Goal: Task Accomplishment & Management: Complete application form

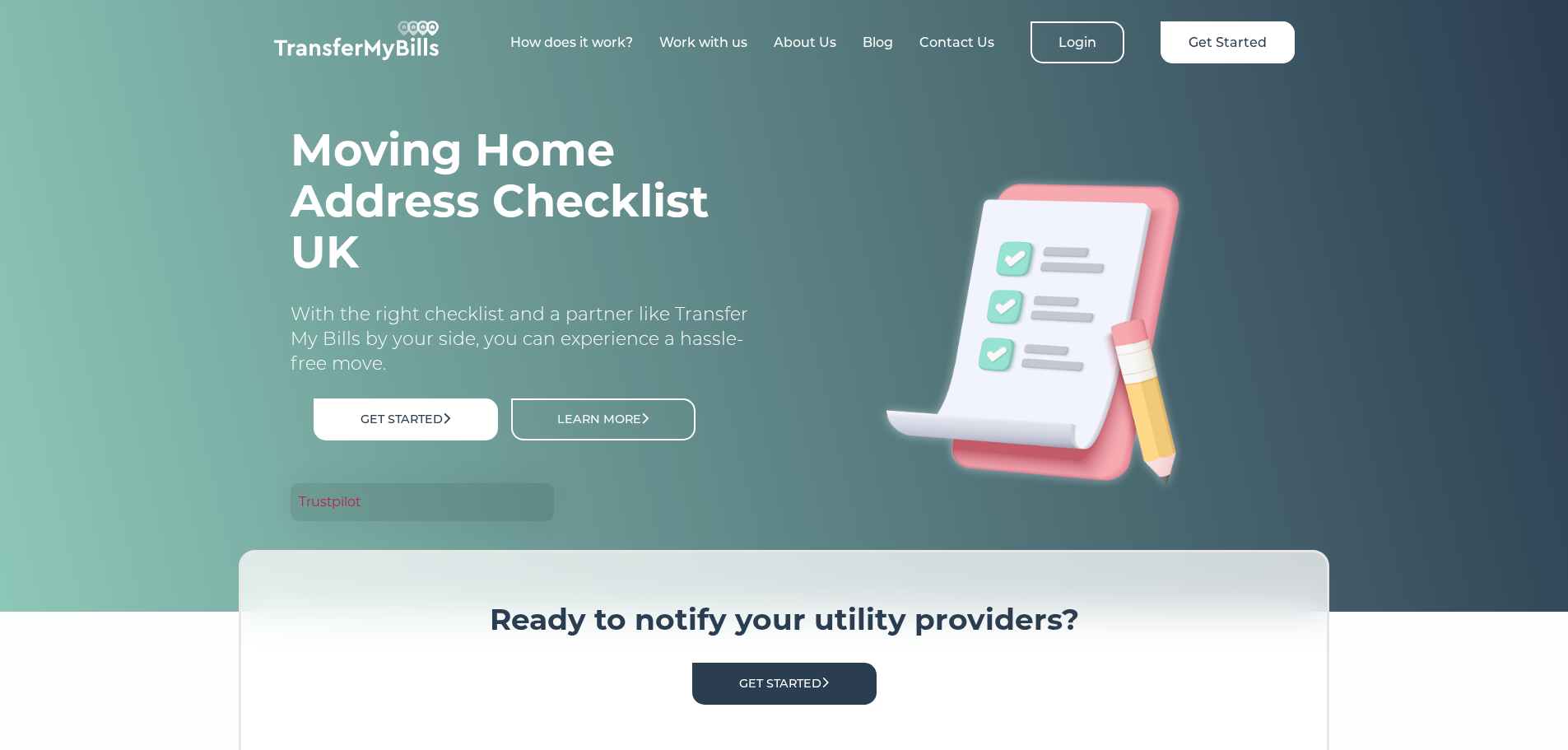
click at [556, 48] on link "How does it work?" at bounding box center [572, 42] width 122 height 16
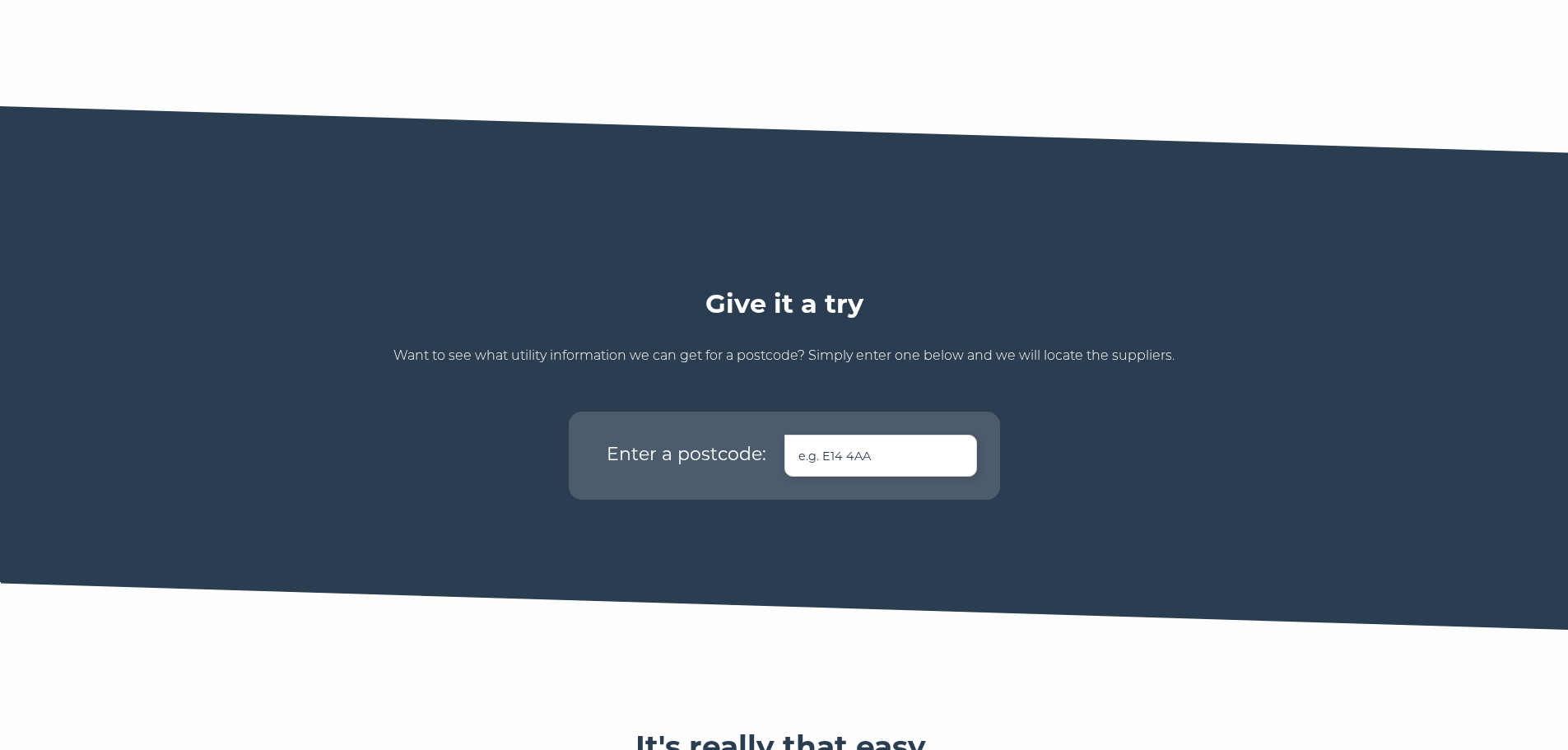
scroll to position [823, 0]
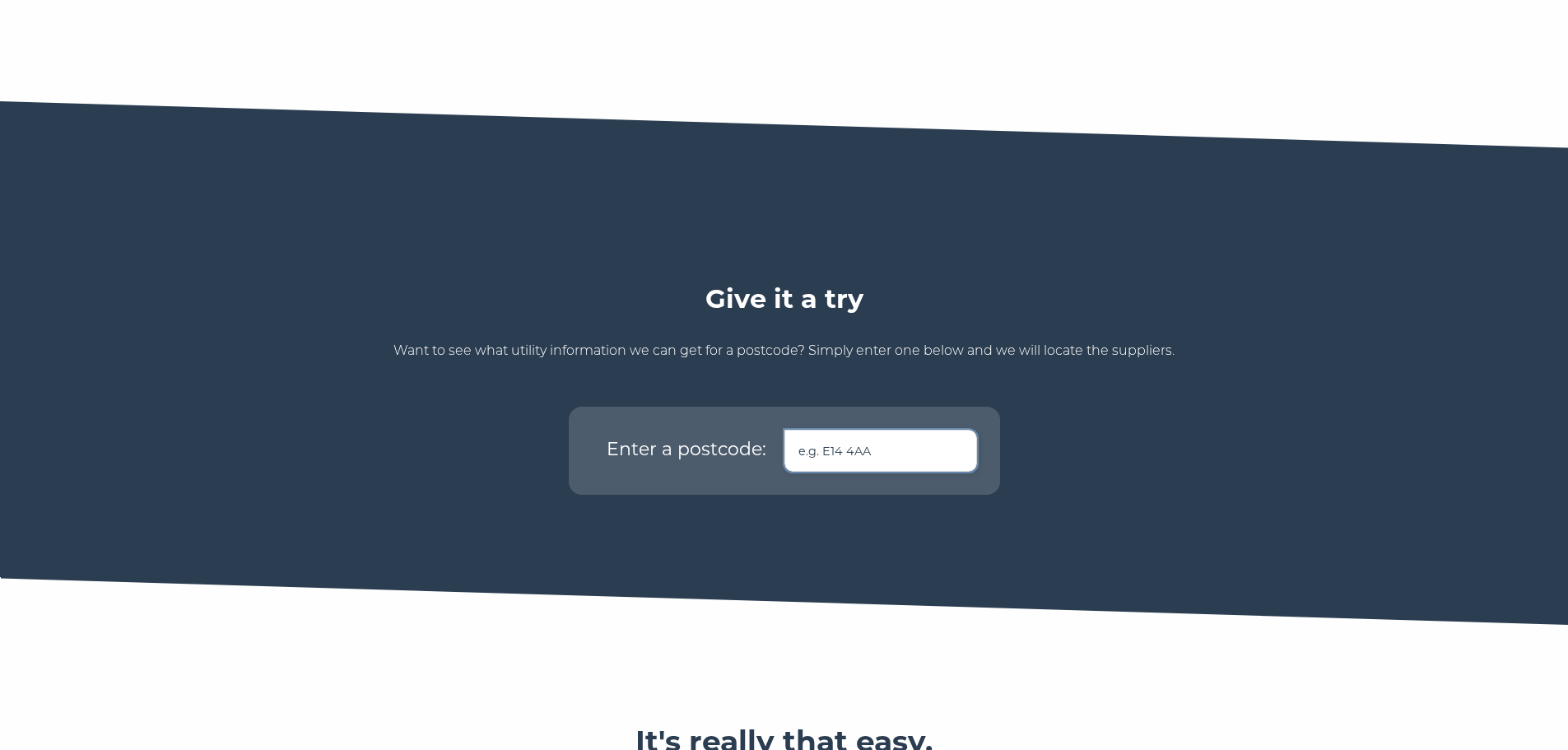
click at [829, 429] on input "text" at bounding box center [880, 450] width 193 height 42
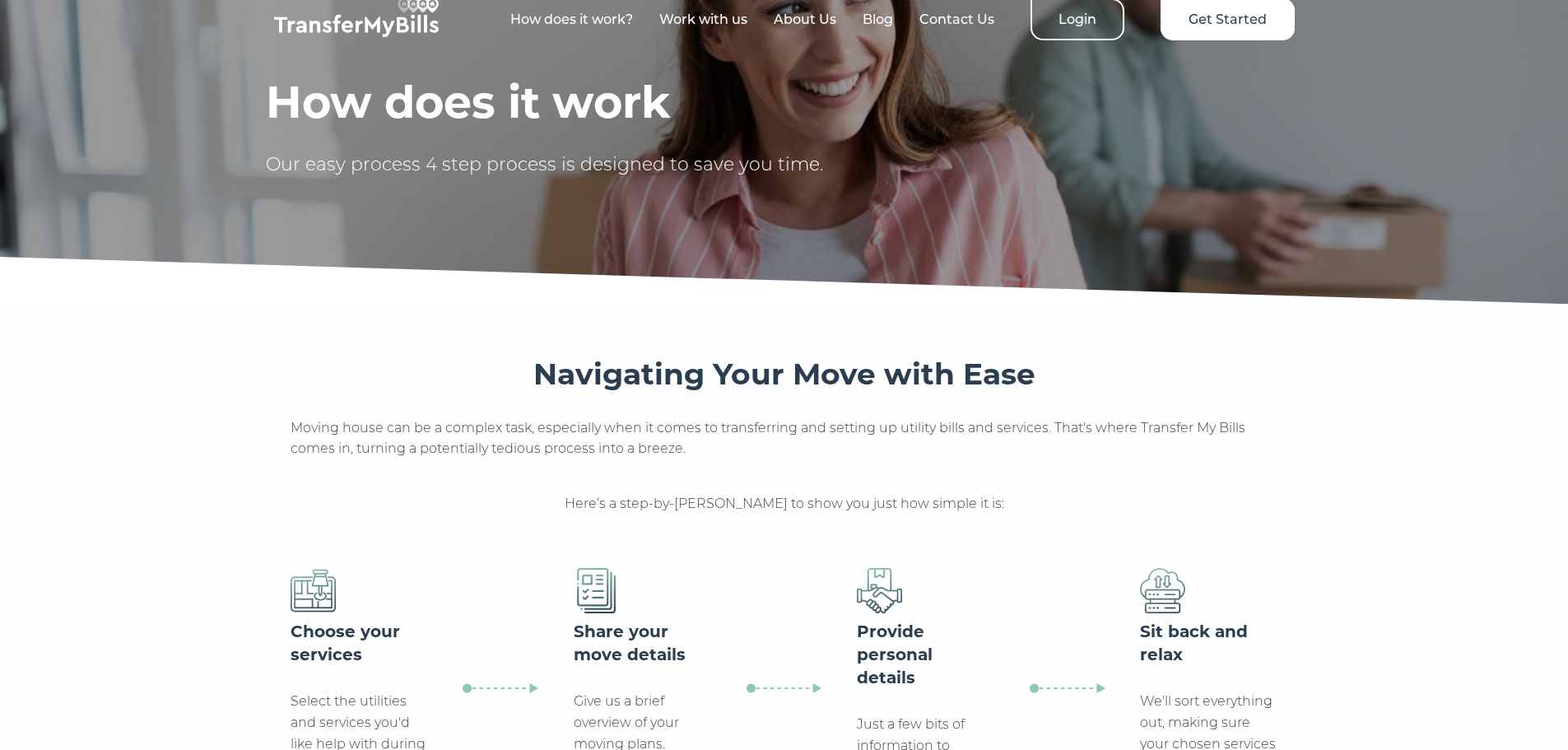
scroll to position [0, 0]
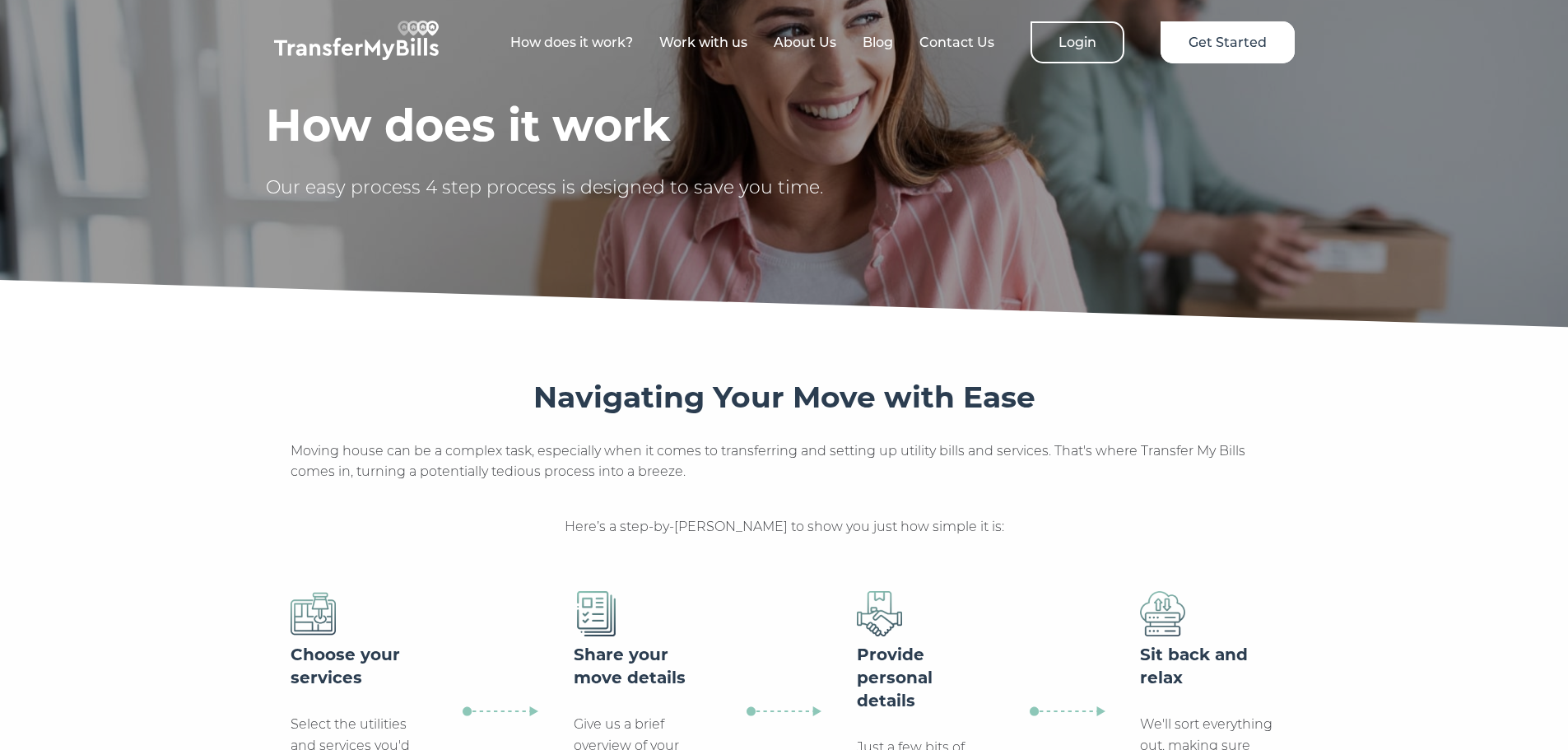
type input "lu56ne"
click at [580, 39] on link "How does it work?" at bounding box center [572, 42] width 122 height 16
click at [801, 43] on link "About Us" at bounding box center [805, 42] width 62 height 16
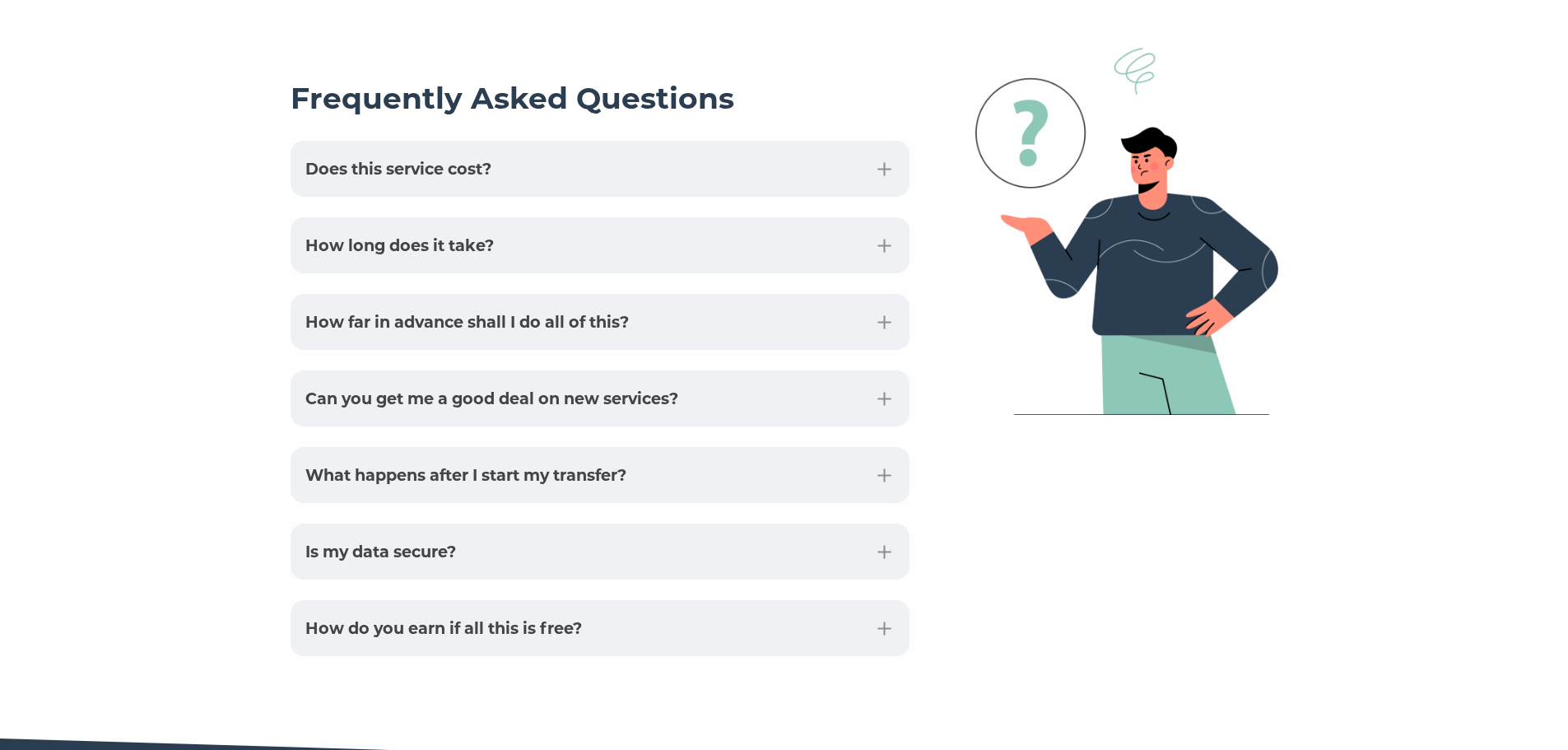
scroll to position [4033, 0]
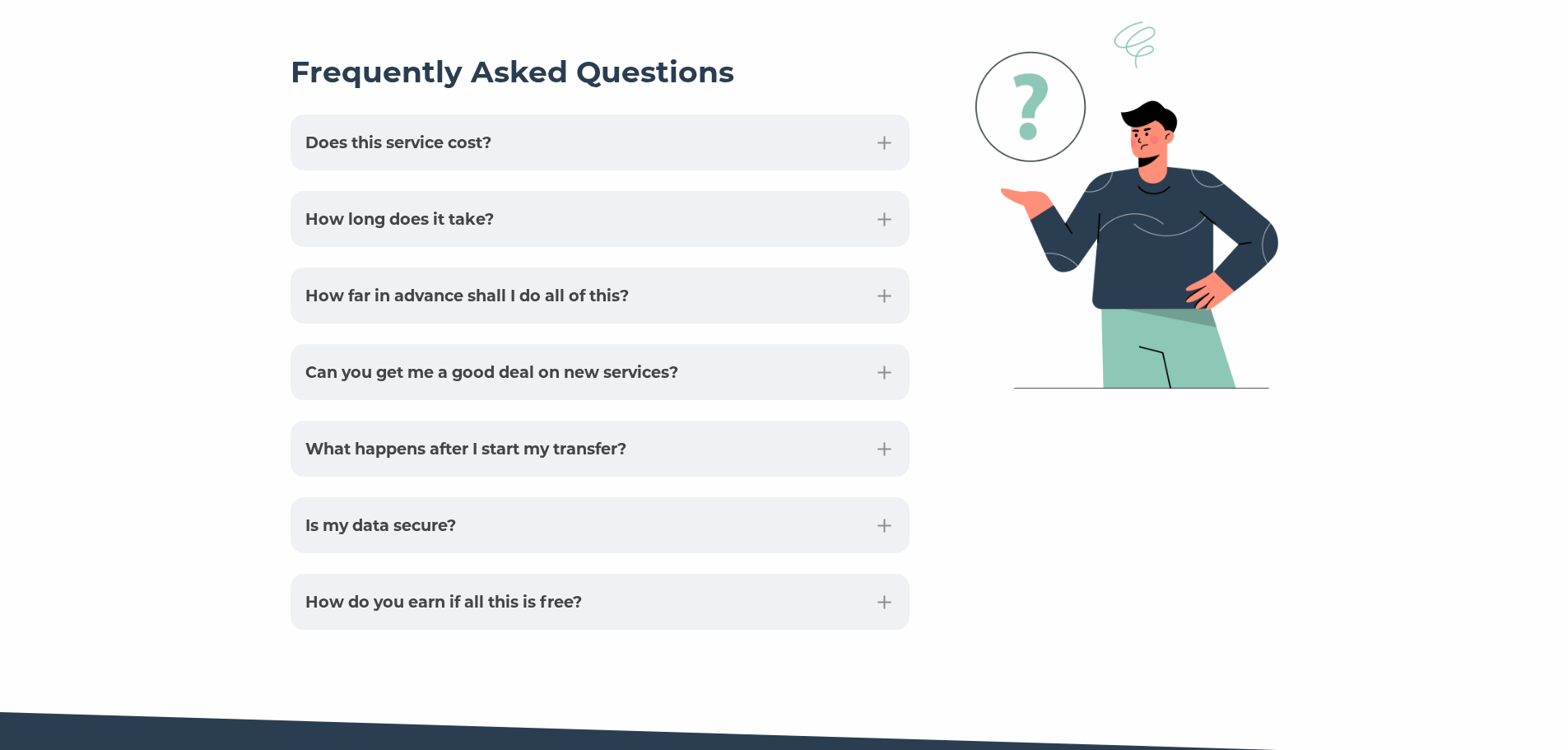
click at [892, 191] on button "How long does it take?" at bounding box center [600, 218] width 619 height 56
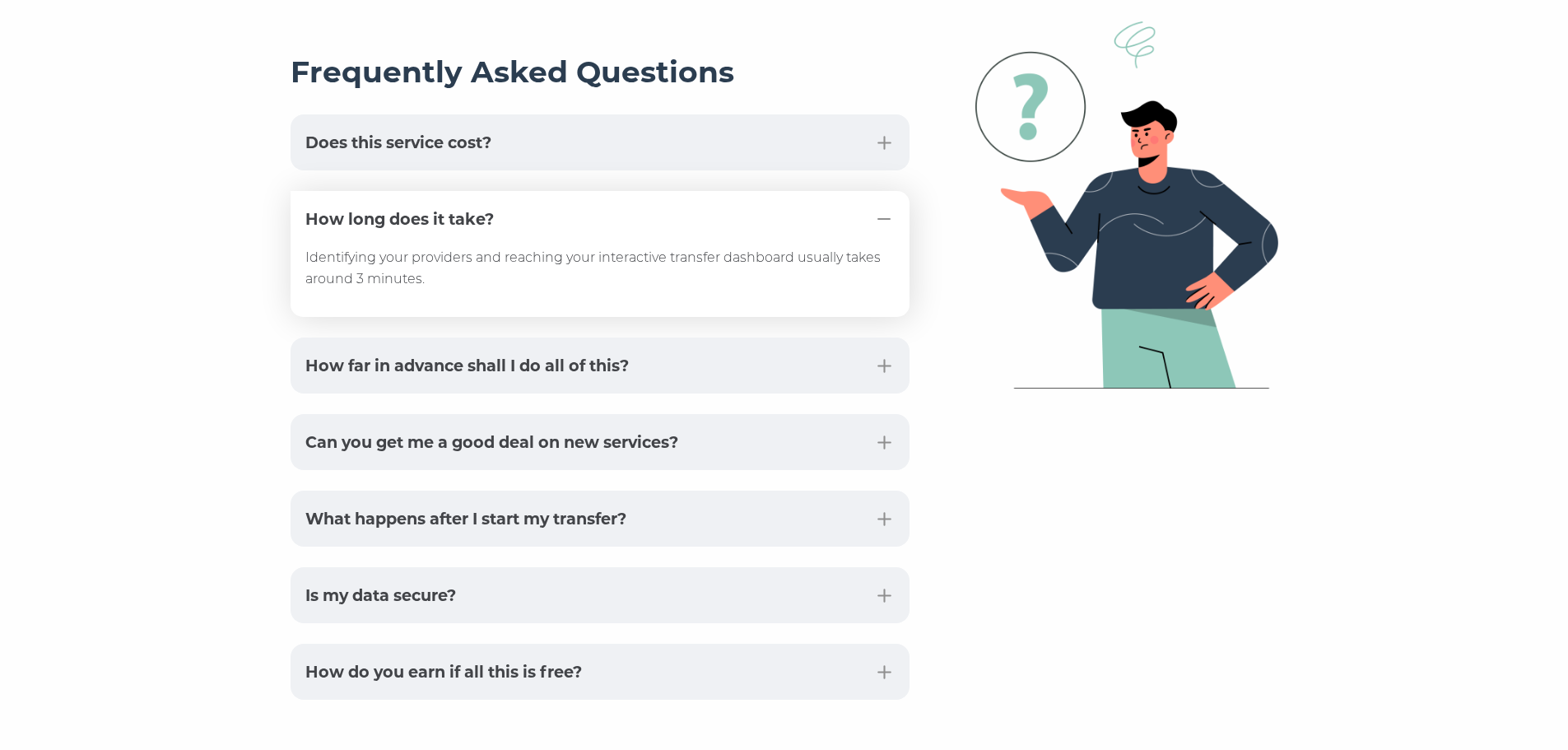
click at [885, 337] on button "How far in advance shall I do all of this?" at bounding box center [600, 364] width 619 height 56
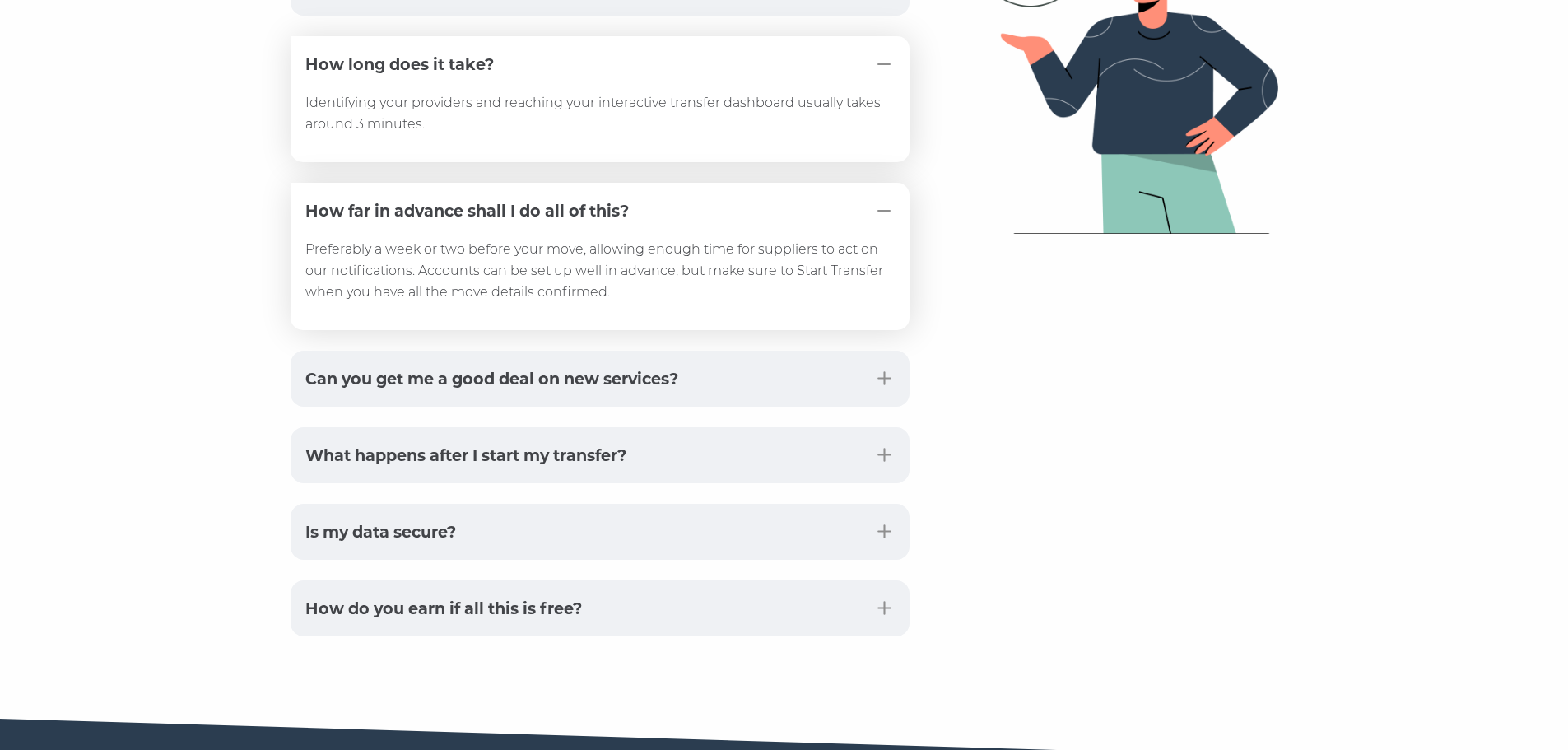
scroll to position [4198, 0]
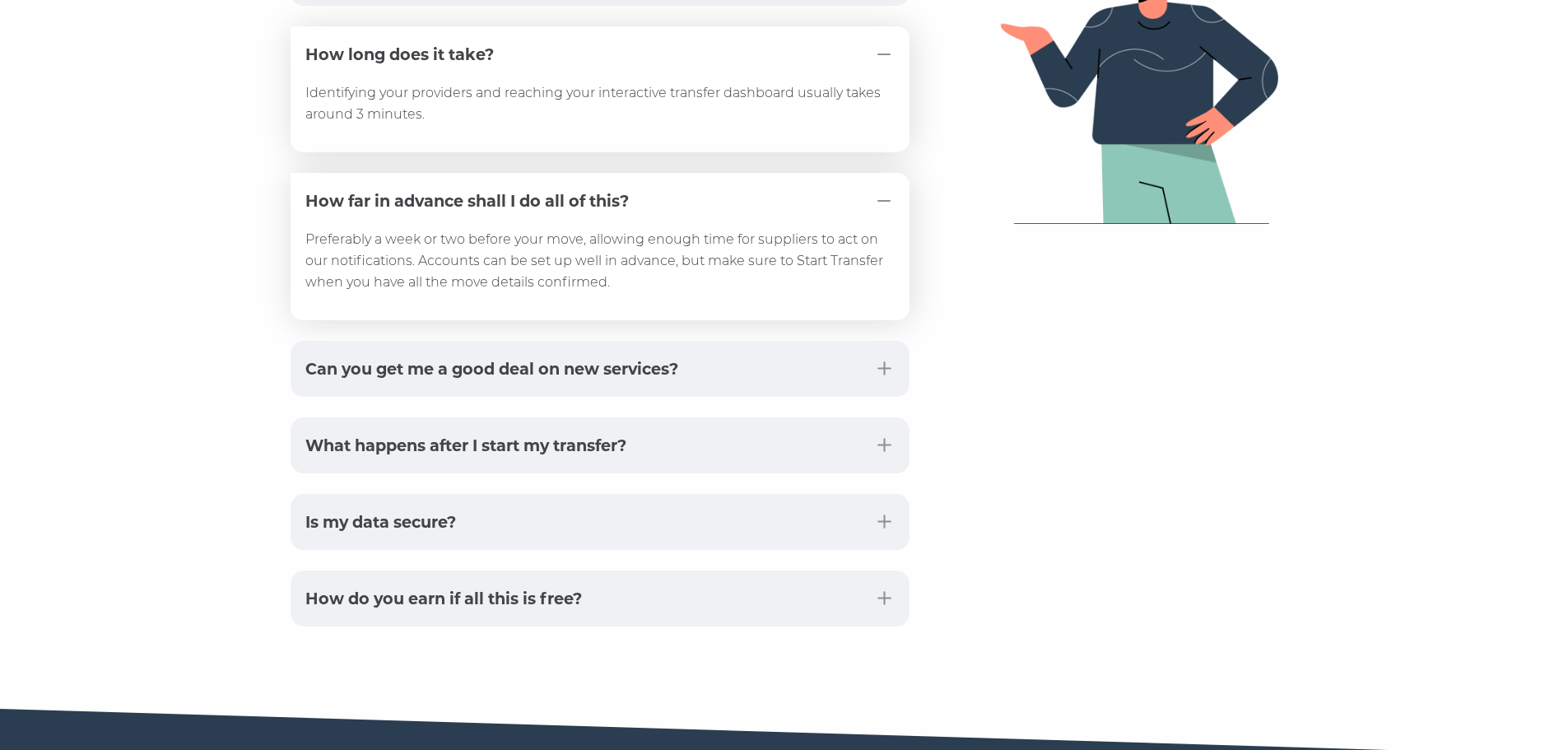
click at [889, 341] on button "Can you get me a good deal on new services?" at bounding box center [600, 368] width 619 height 56
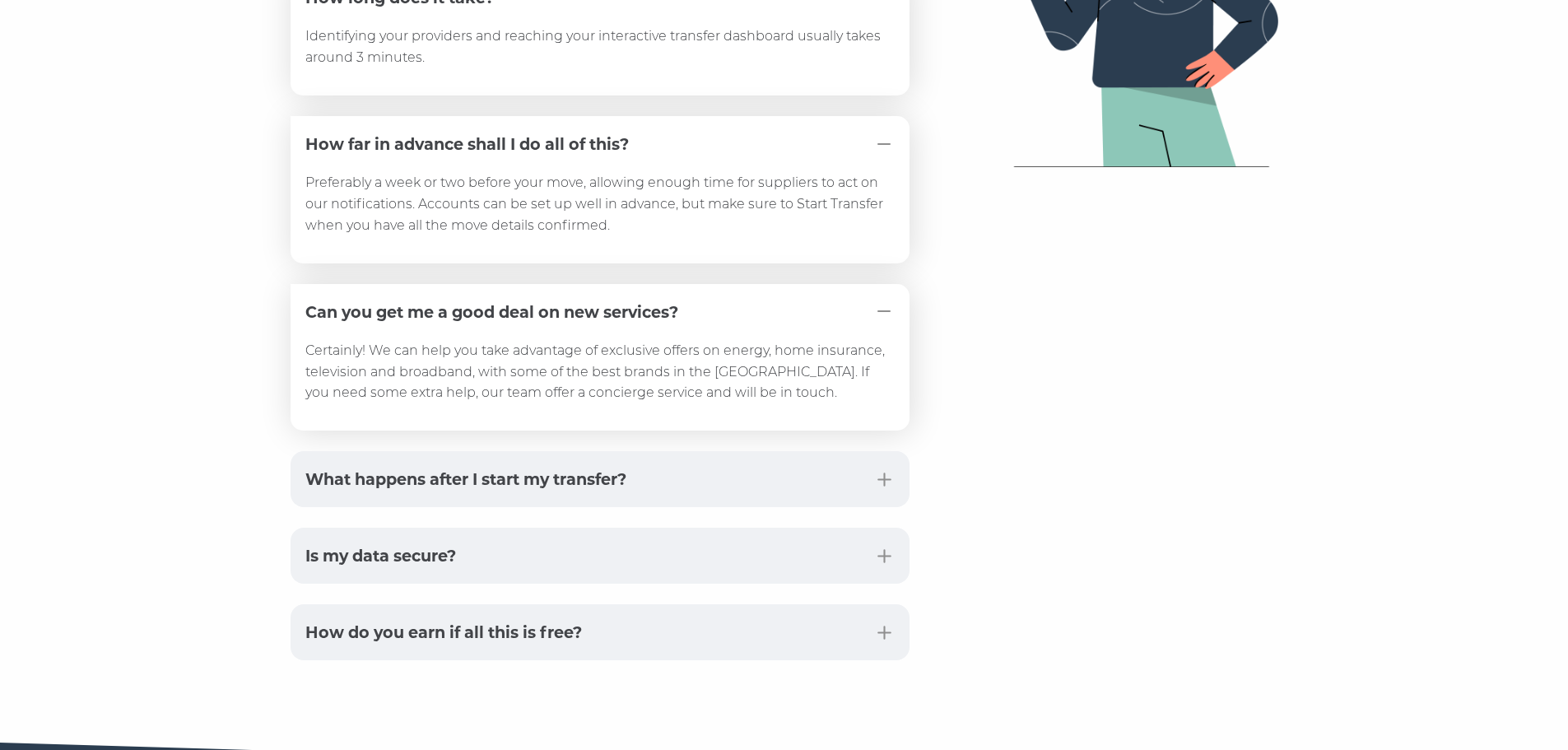
scroll to position [4363, 0]
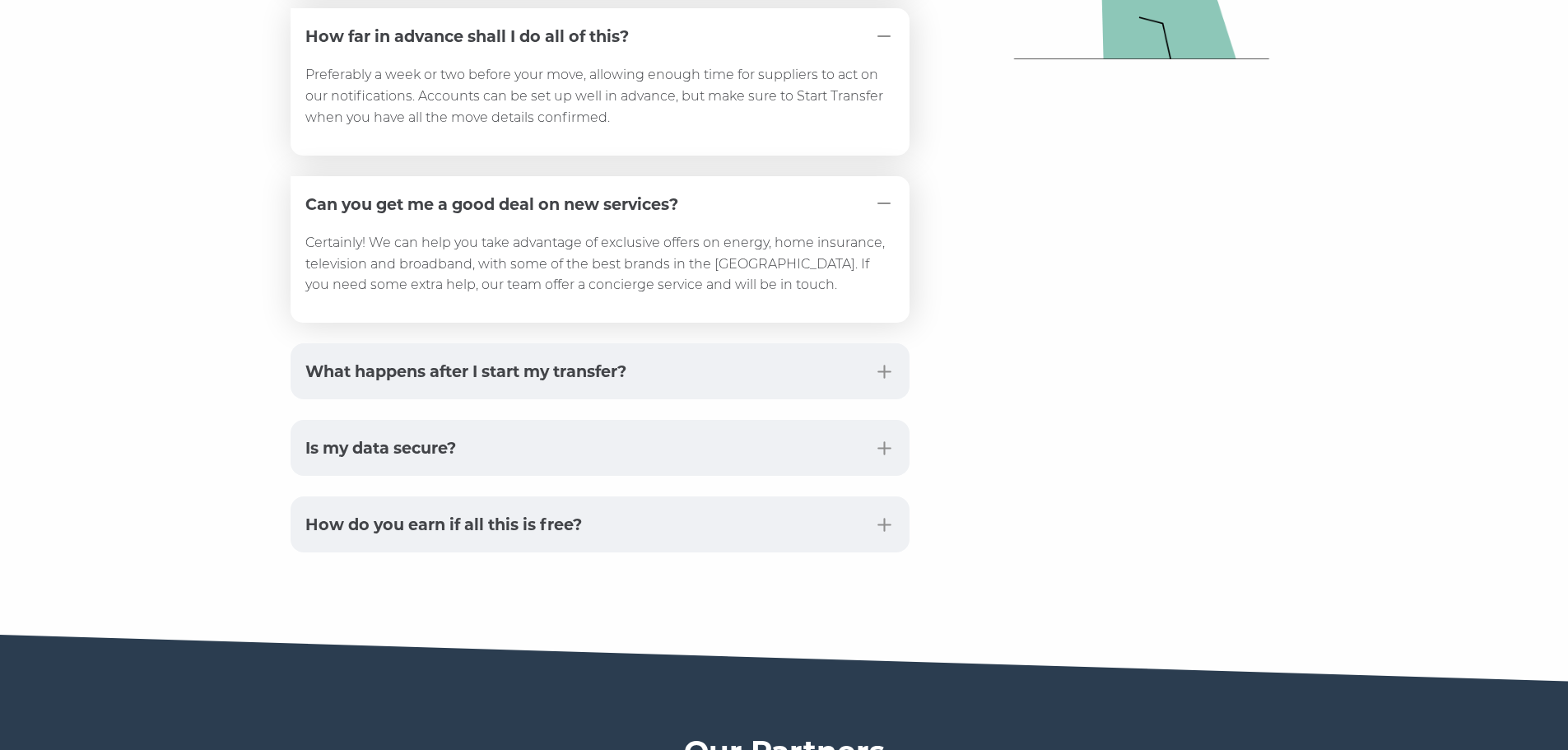
drag, startPoint x: 867, startPoint y: 333, endPoint x: 971, endPoint y: 331, distance: 104.0
click at [869, 343] on button "What happens after I start my transfer?" at bounding box center [600, 371] width 619 height 56
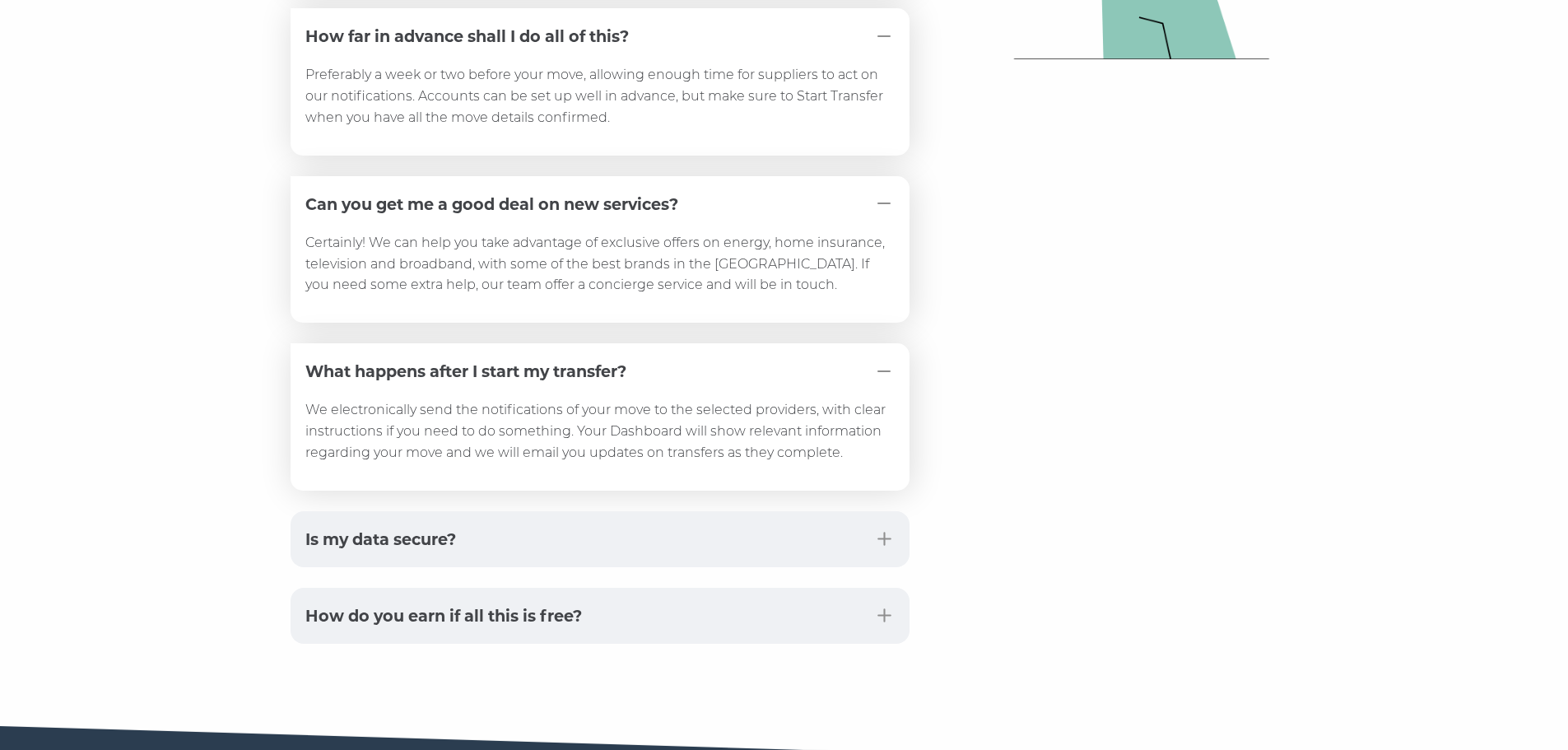
click at [884, 512] on button "Is my data secure?" at bounding box center [600, 539] width 619 height 56
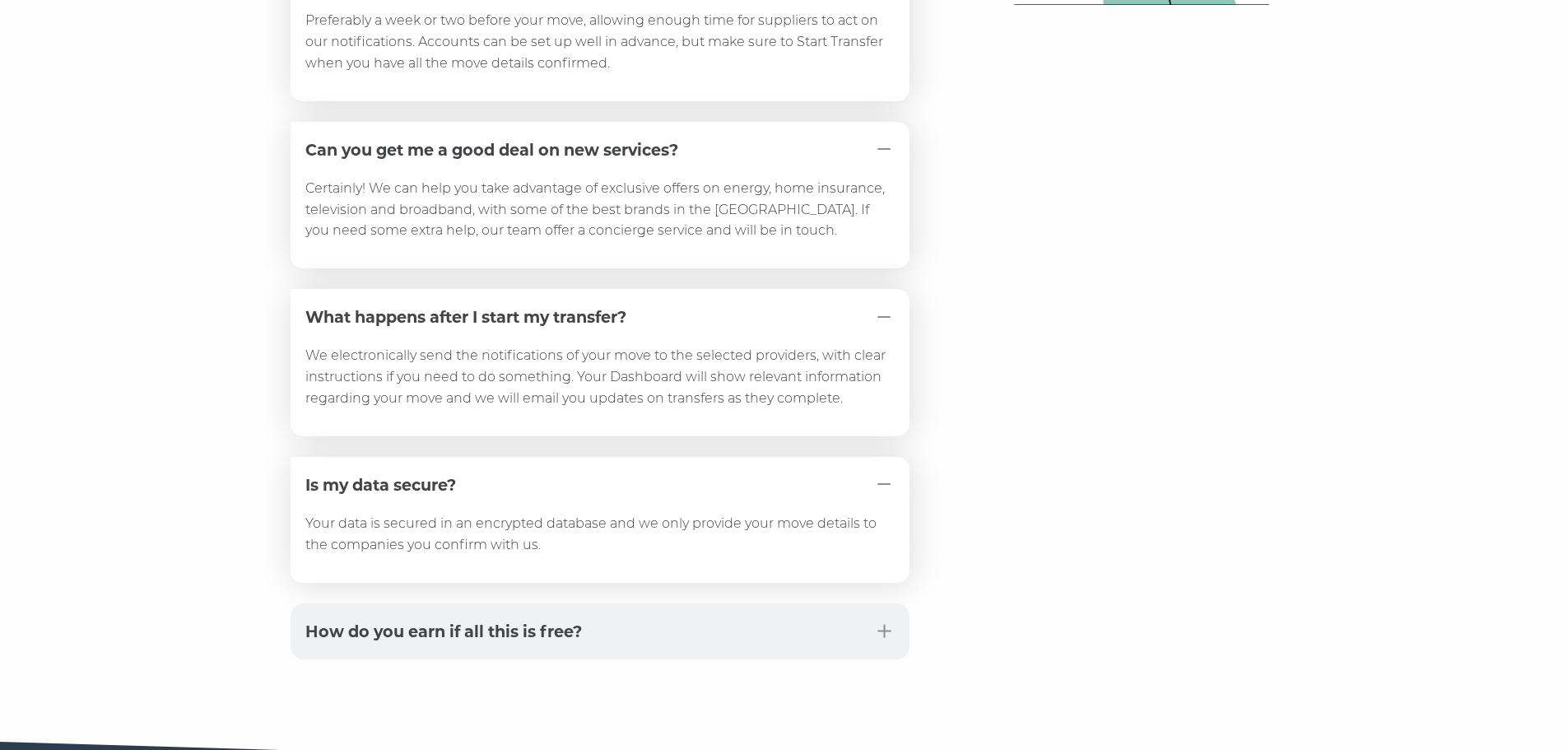
scroll to position [4445, 0]
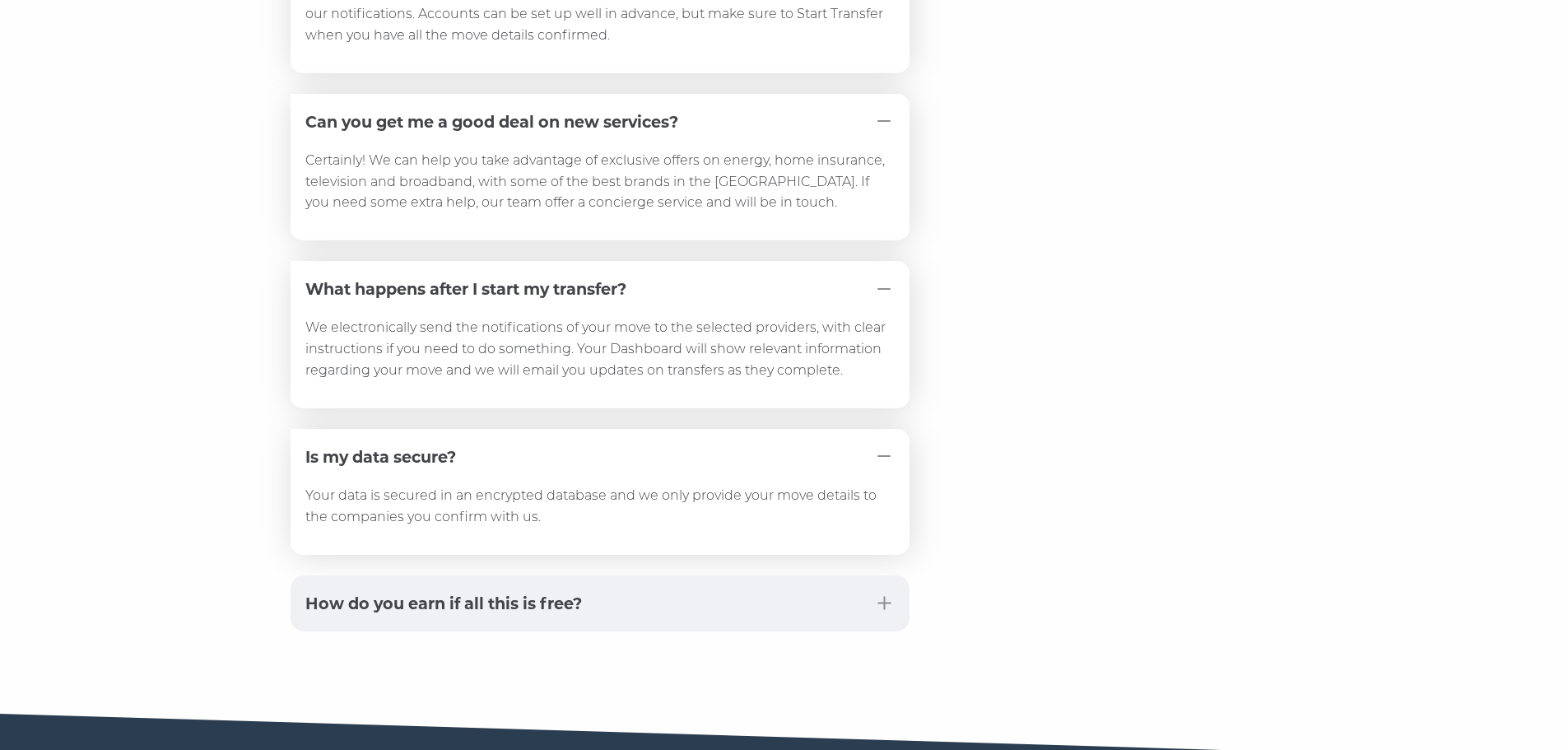
click at [883, 576] on button "How do you earn if all this is free?" at bounding box center [600, 603] width 619 height 56
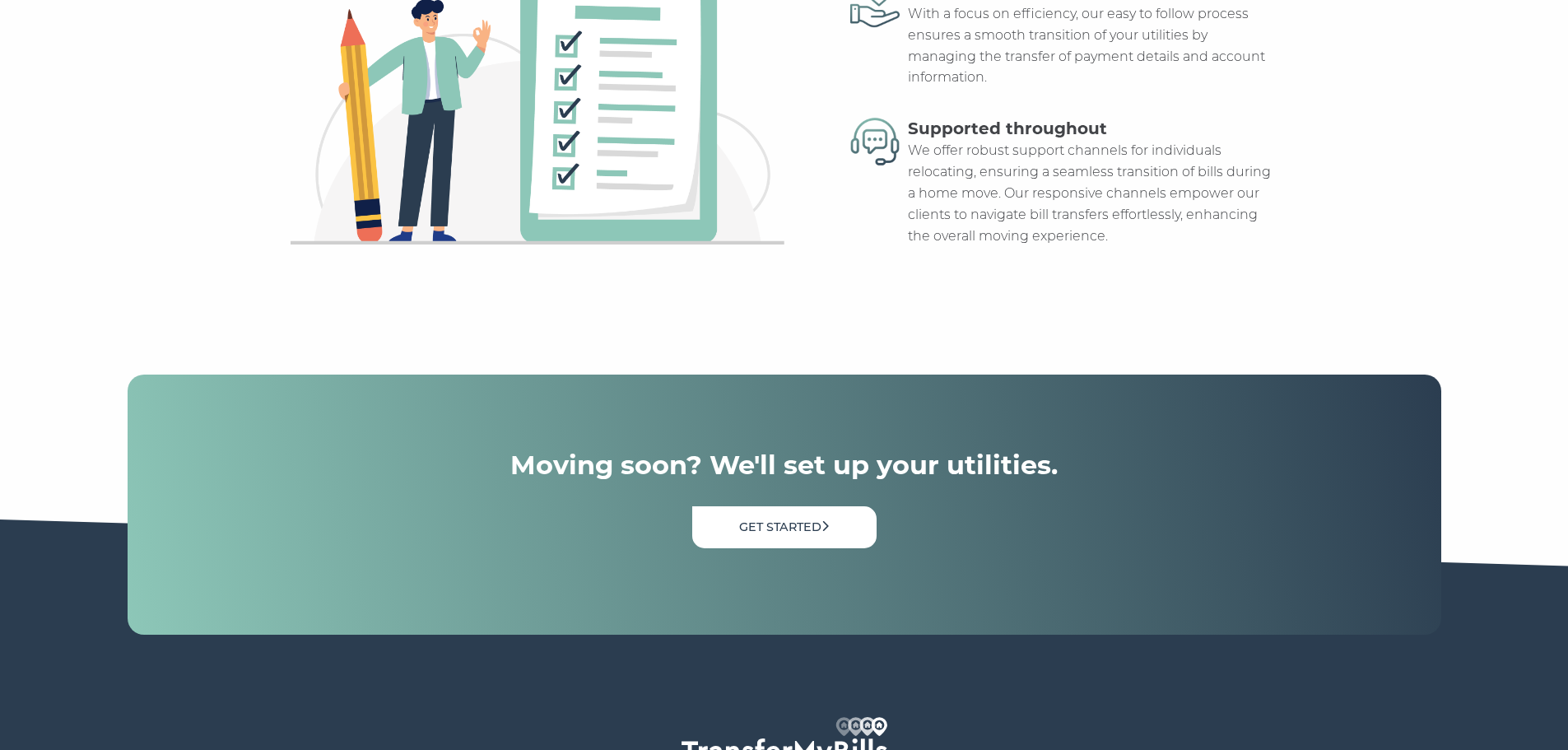
scroll to position [5608, 0]
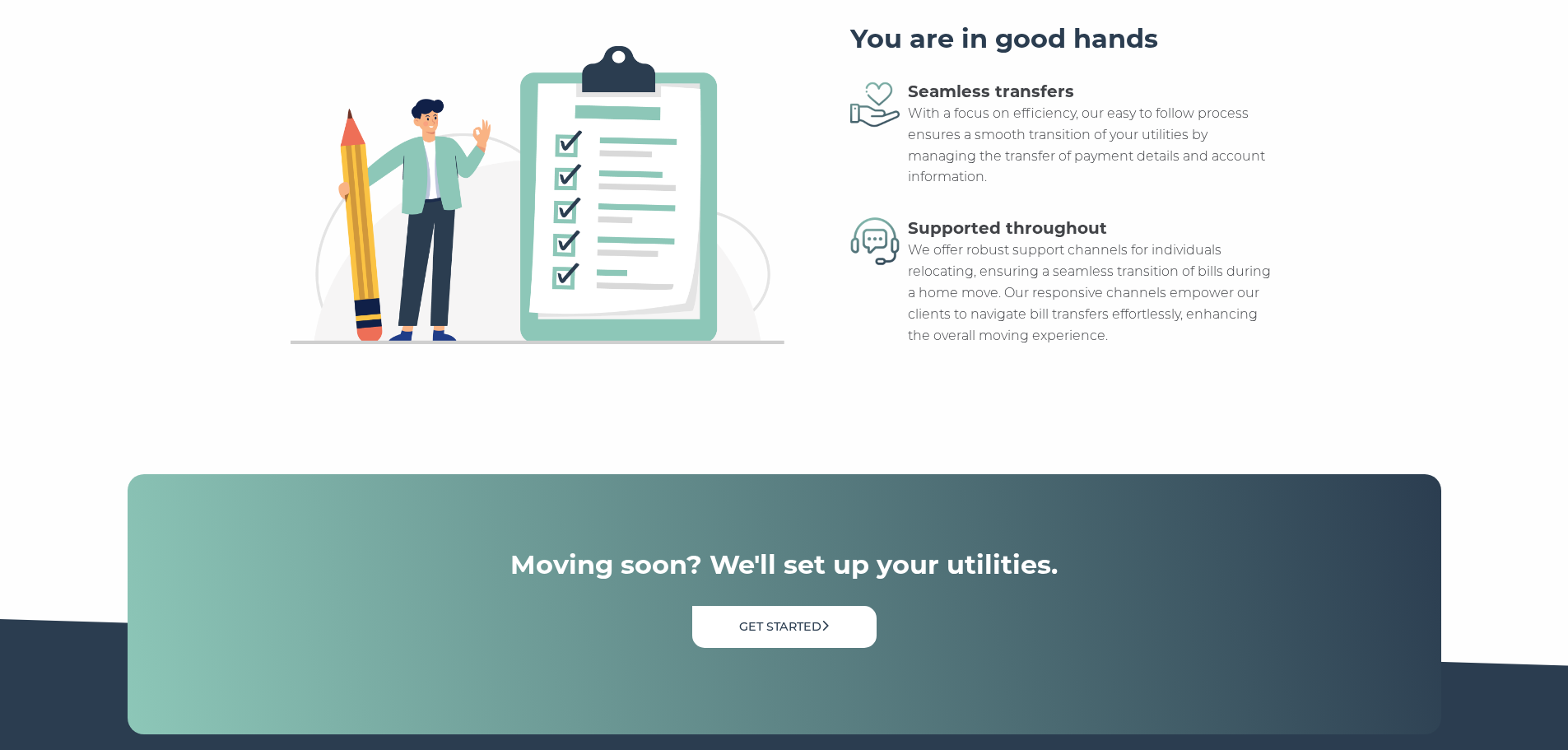
drag, startPoint x: 812, startPoint y: 592, endPoint x: 947, endPoint y: 555, distance: 140.0
click at [812, 606] on link "Get Started" at bounding box center [784, 627] width 184 height 42
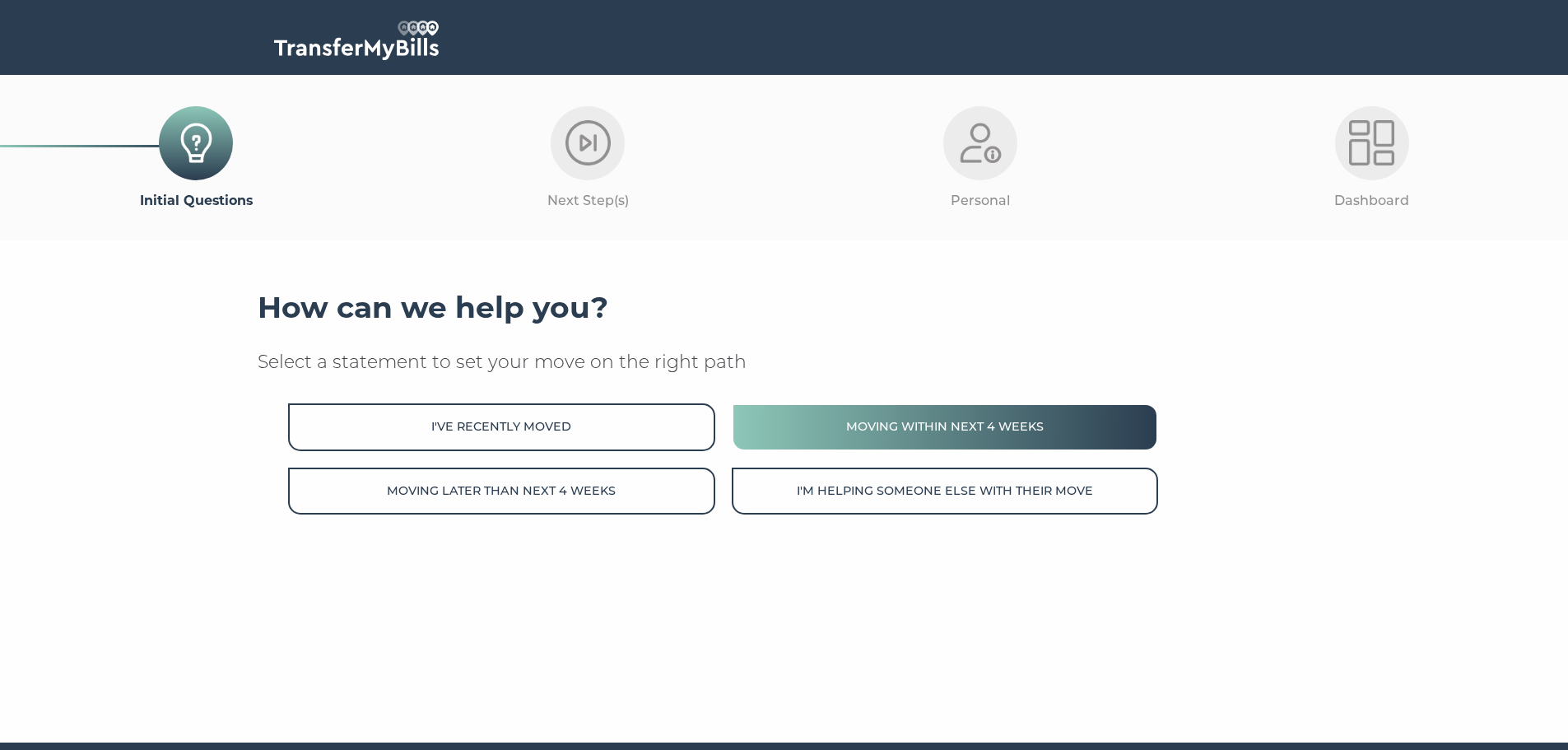
click at [863, 431] on button "Moving within next 4 weeks" at bounding box center [944, 427] width 426 height 47
